Goal: Task Accomplishment & Management: Manage account settings

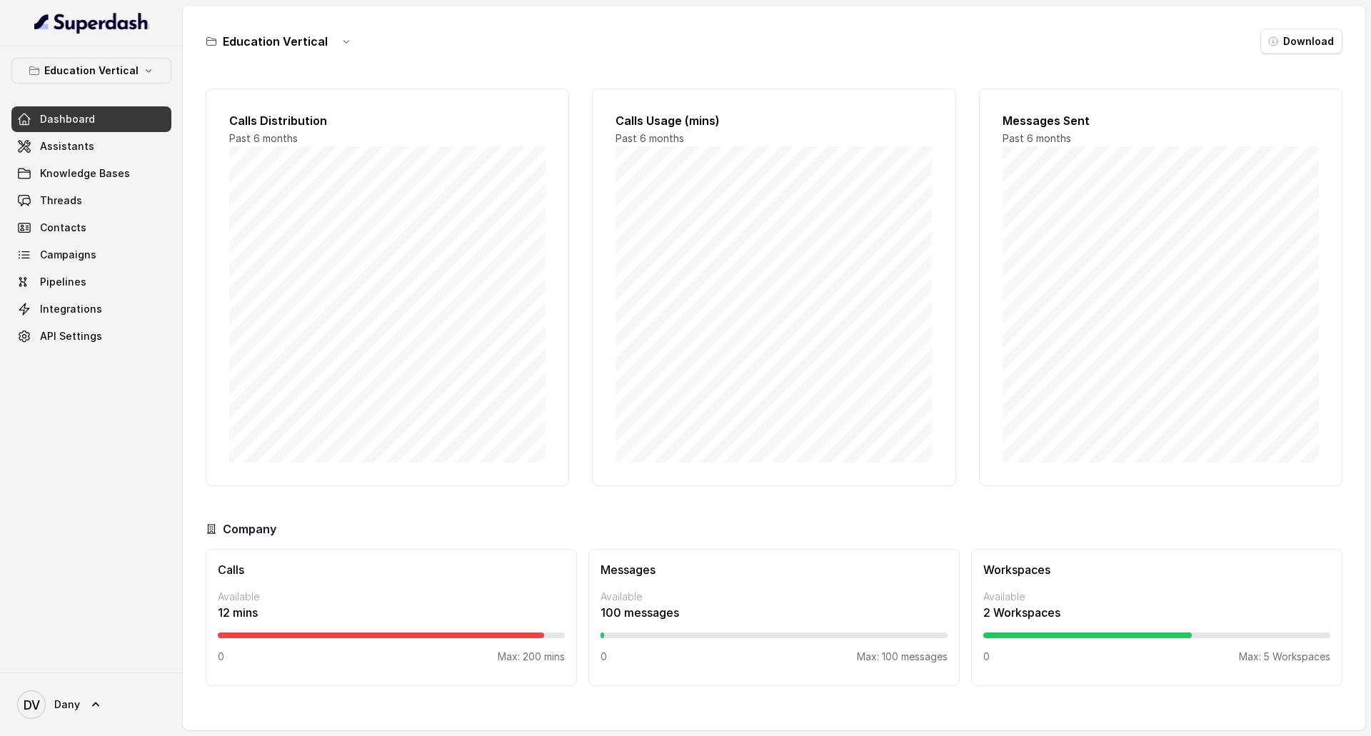
click at [64, 708] on span "Dany" at bounding box center [67, 705] width 26 height 14
click at [89, 670] on div "Logout" at bounding box center [90, 663] width 121 height 17
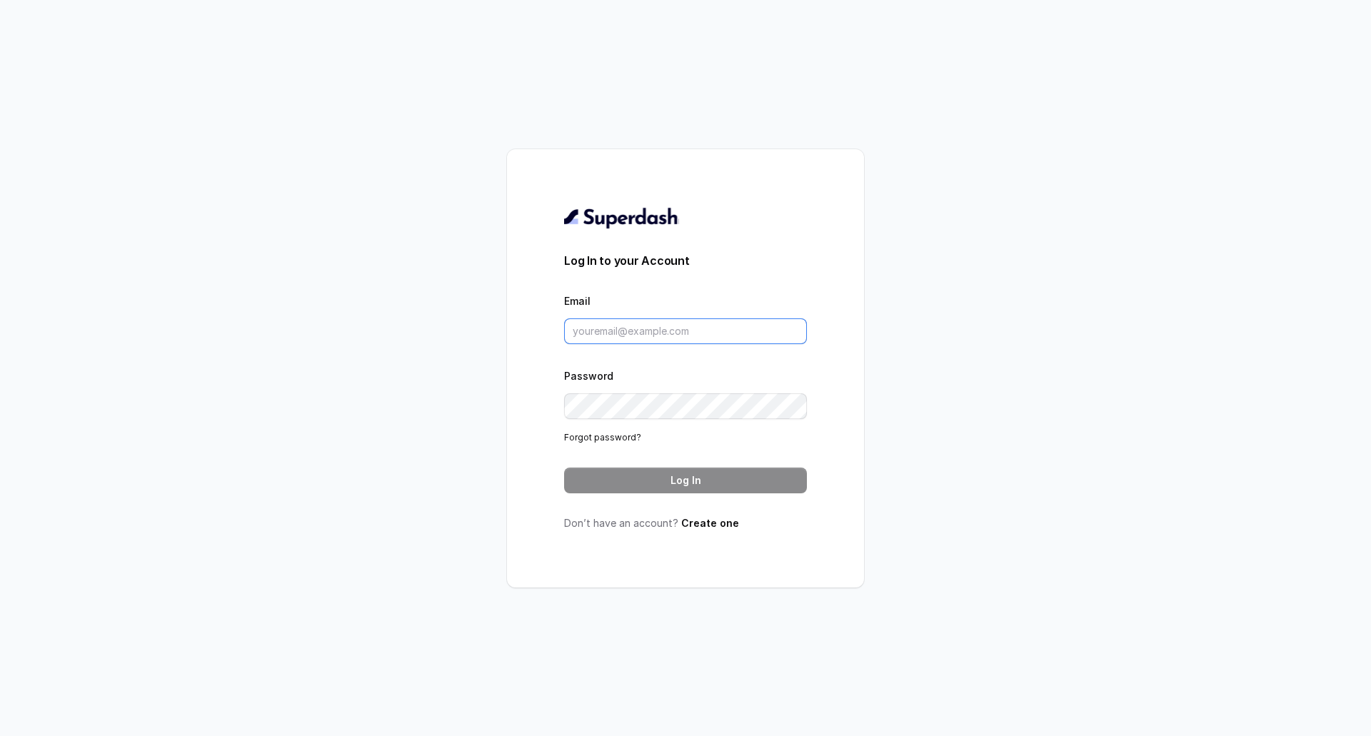
click at [618, 323] on input "Email" at bounding box center [685, 332] width 243 height 26
paste input "dany@mcube.com"
type input "dany@mcube.com"
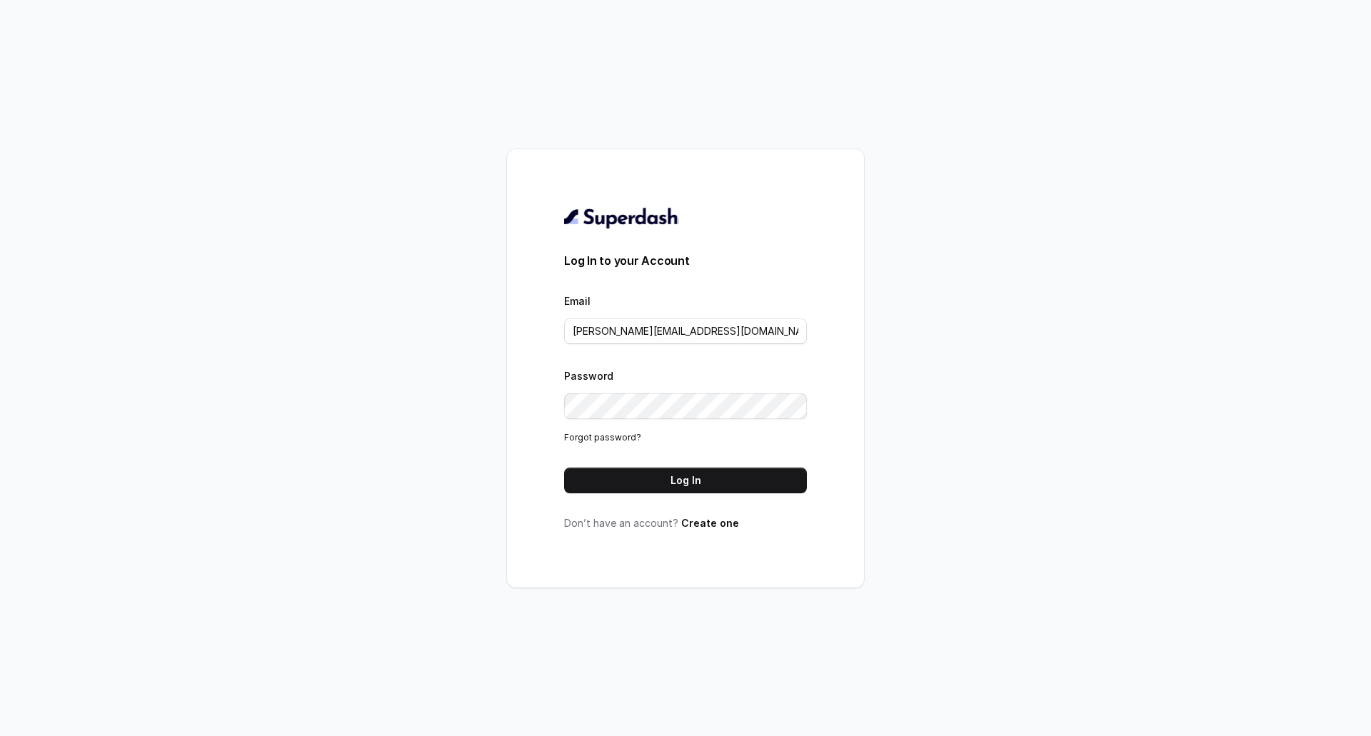
click at [661, 479] on button "Log In" at bounding box center [685, 481] width 243 height 26
